Goal: Communication & Community: Answer question/provide support

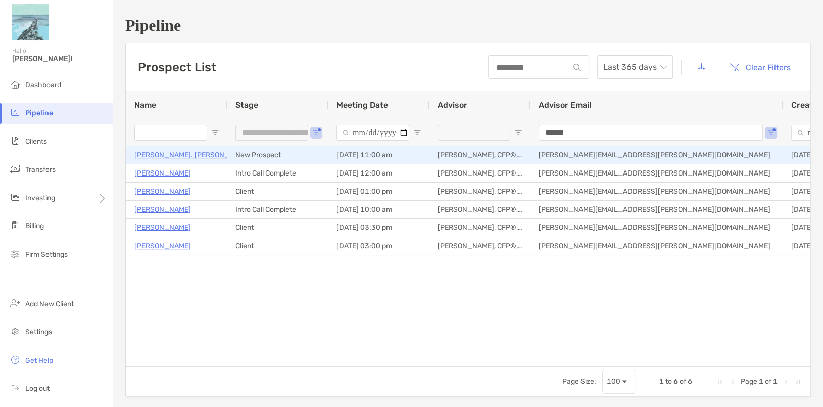
click at [169, 156] on p "[PERSON_NAME]. [PERSON_NAME]" at bounding box center [192, 155] width 117 height 13
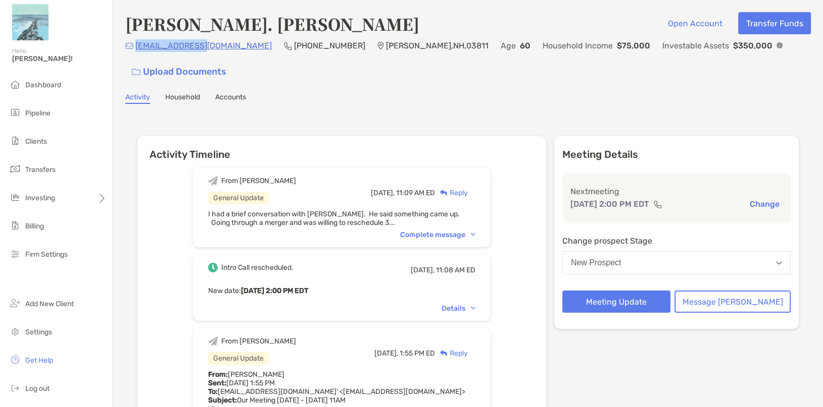
drag, startPoint x: 209, startPoint y: 50, endPoint x: 136, endPoint y: 52, distance: 72.2
click at [136, 52] on div "marks@rymes.com (603) 677-2943 Atkinson , NH , 03811 Age 60 Household Income $7…" at bounding box center [467, 60] width 685 height 43
copy p "[EMAIL_ADDRESS][DOMAIN_NAME]"
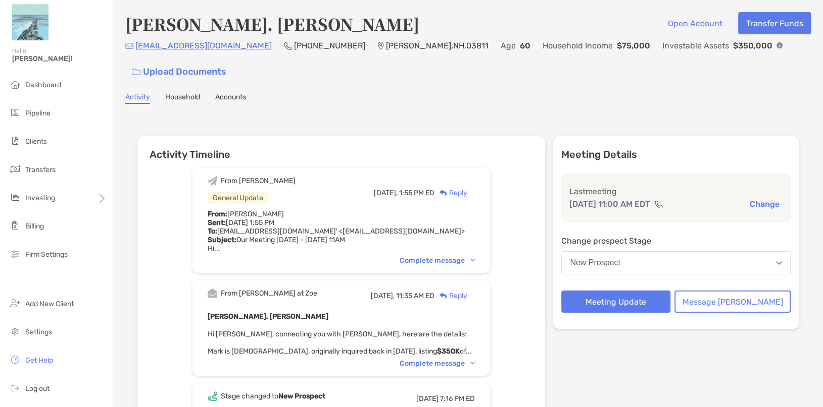
click at [757, 199] on button "Change" at bounding box center [764, 204] width 36 height 11
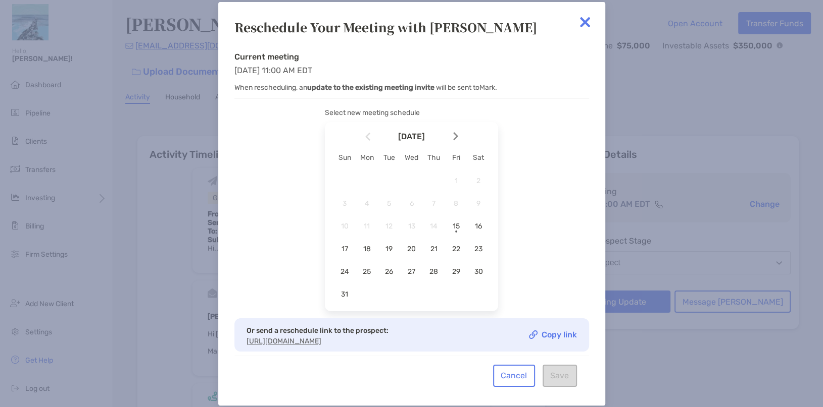
click at [453, 135] on img at bounding box center [455, 136] width 5 height 9
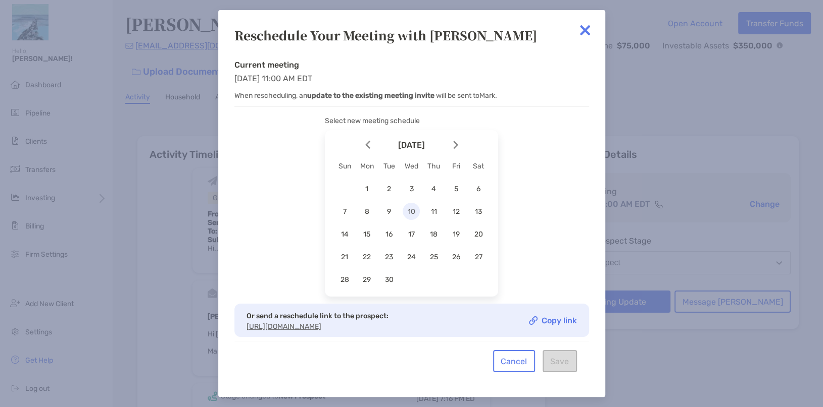
click at [407, 208] on span "10" at bounding box center [410, 212] width 17 height 9
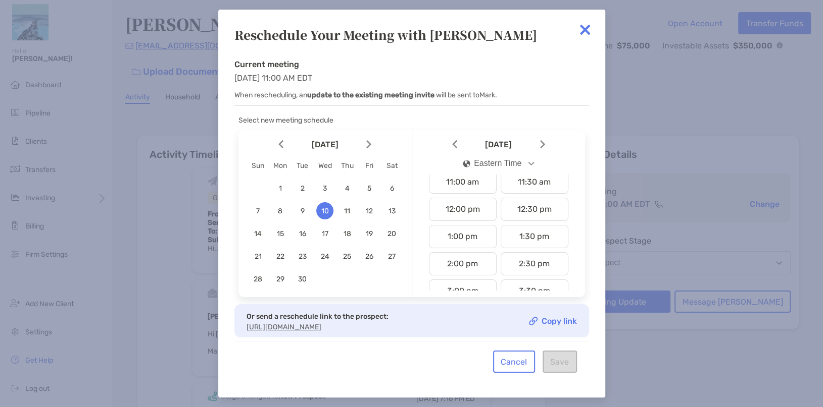
scroll to position [367, 0]
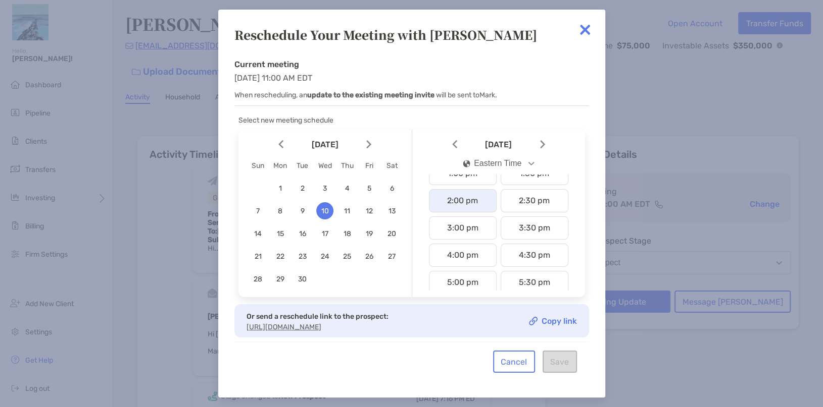
click at [467, 193] on div "2:00 pm" at bounding box center [463, 200] width 68 height 23
click at [558, 366] on button "Save" at bounding box center [559, 362] width 34 height 22
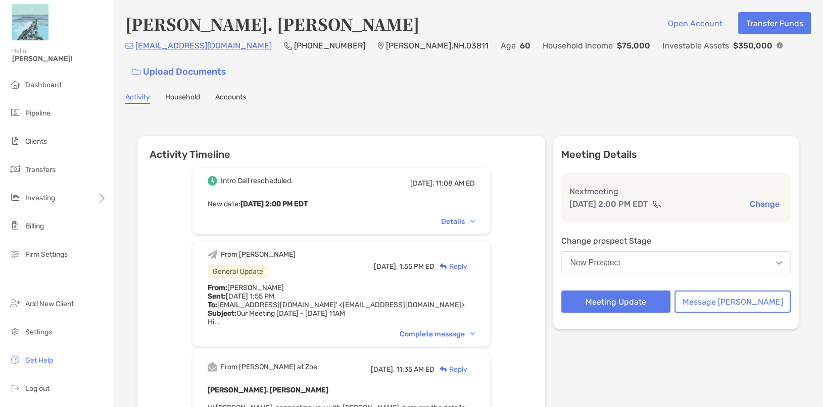
click at [467, 262] on div "Reply" at bounding box center [450, 267] width 33 height 11
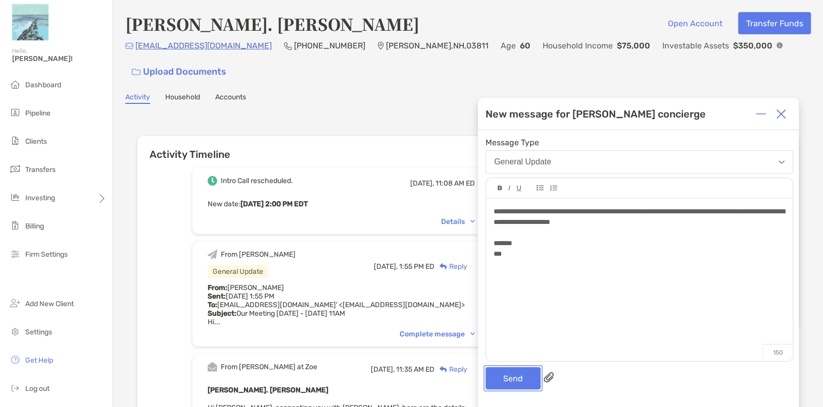
click at [515, 371] on button "Send" at bounding box center [512, 379] width 55 height 22
